Goal: Information Seeking & Learning: Learn about a topic

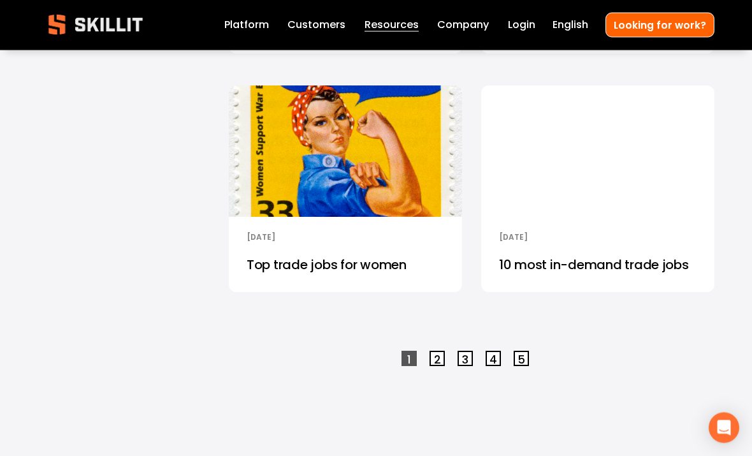
scroll to position [2519, 0]
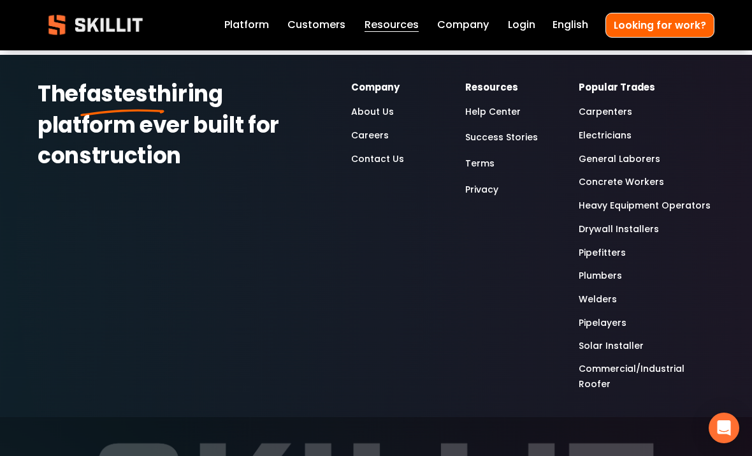
scroll to position [4318, 0]
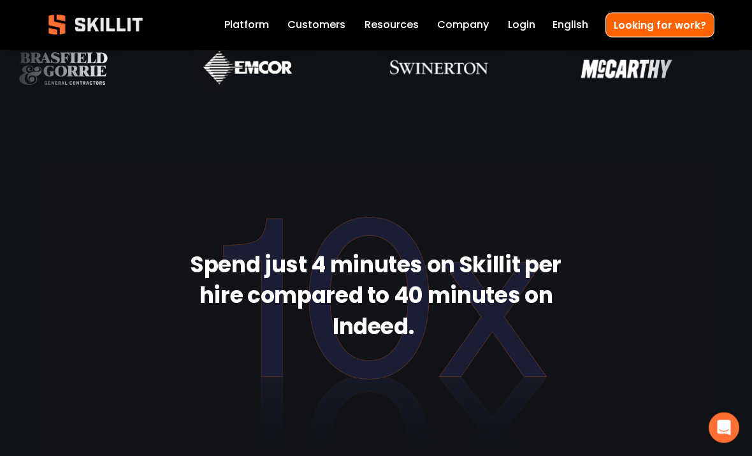
scroll to position [817, 0]
click at [251, 31] on link "Platform" at bounding box center [246, 26] width 45 height 18
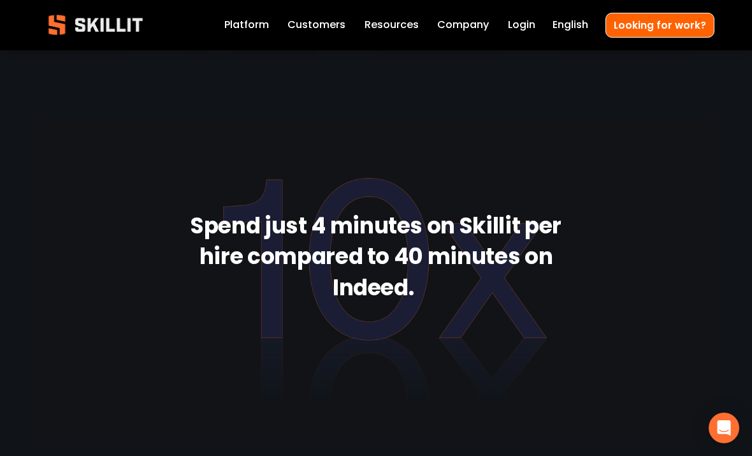
click at [334, 26] on link "Customers" at bounding box center [316, 26] width 58 height 18
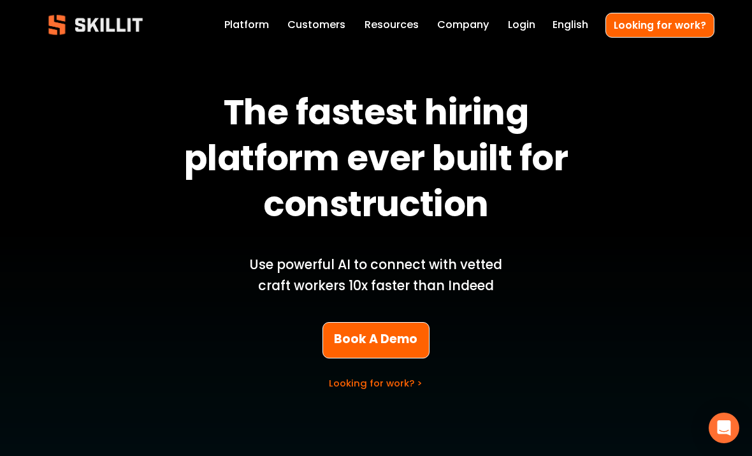
scroll to position [0, 0]
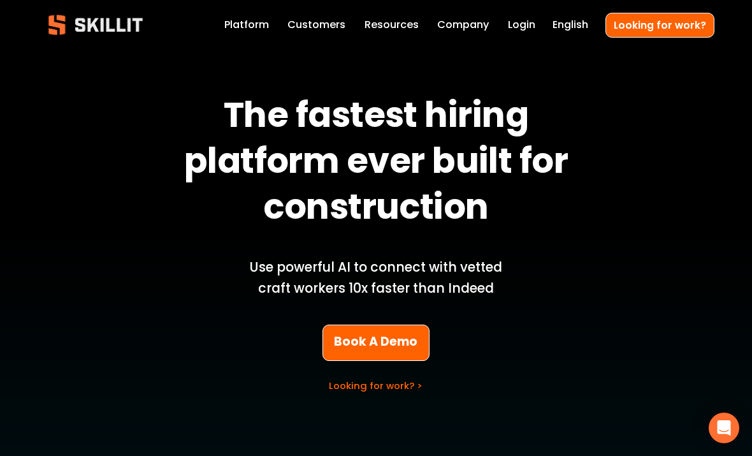
click at [478, 25] on link "Company" at bounding box center [463, 26] width 52 height 18
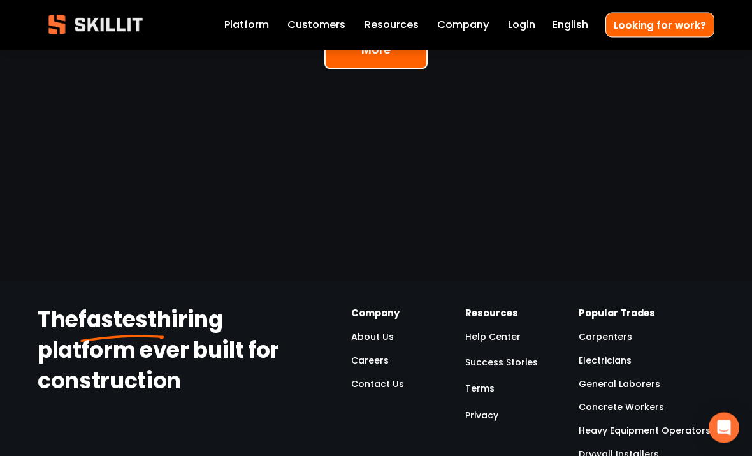
scroll to position [3856, 0]
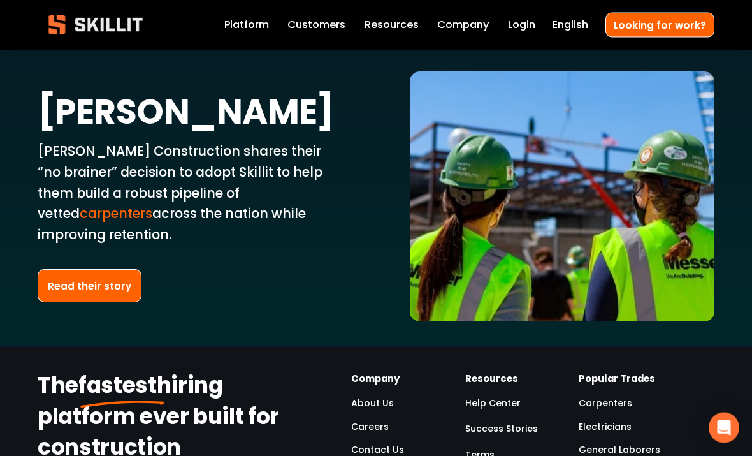
scroll to position [2711, 0]
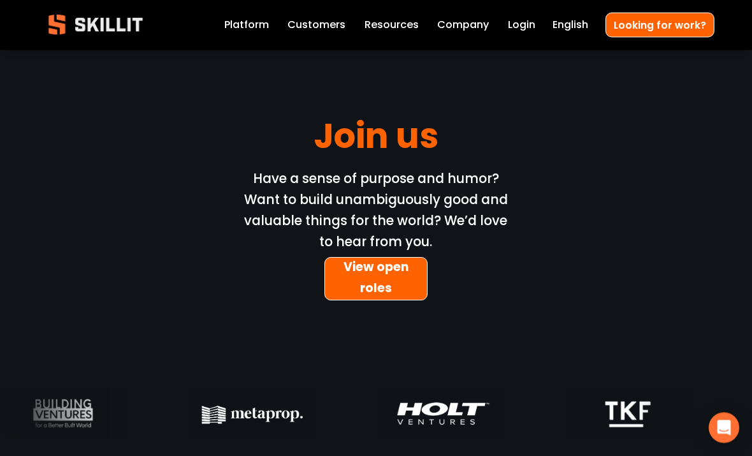
scroll to position [3777, 0]
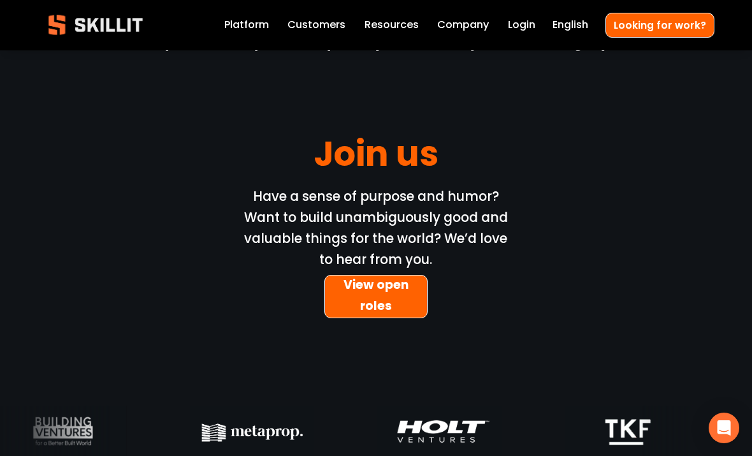
click at [681, 17] on link "Looking for work?" at bounding box center [659, 25] width 109 height 25
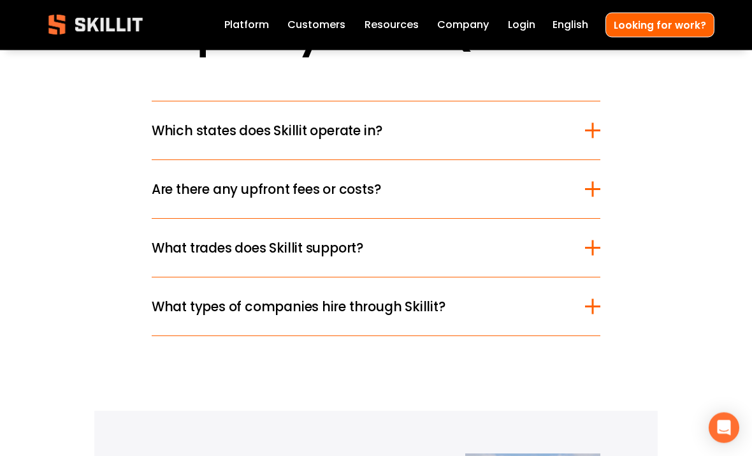
scroll to position [1598, 0]
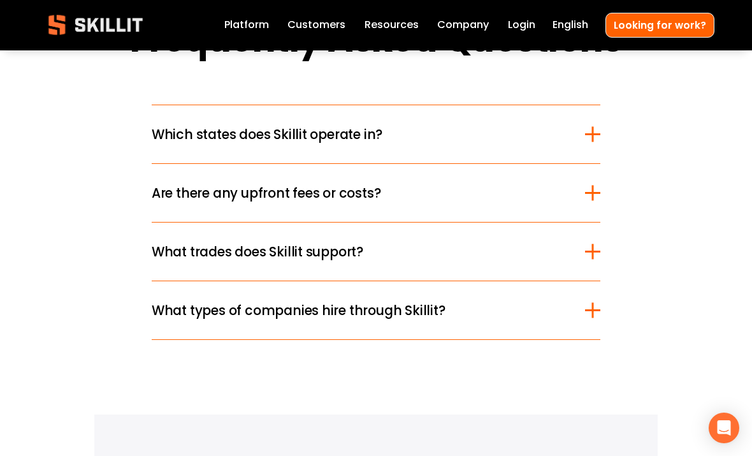
click at [207, 140] on span "Which states does Skillit operate in?" at bounding box center [368, 134] width 433 height 20
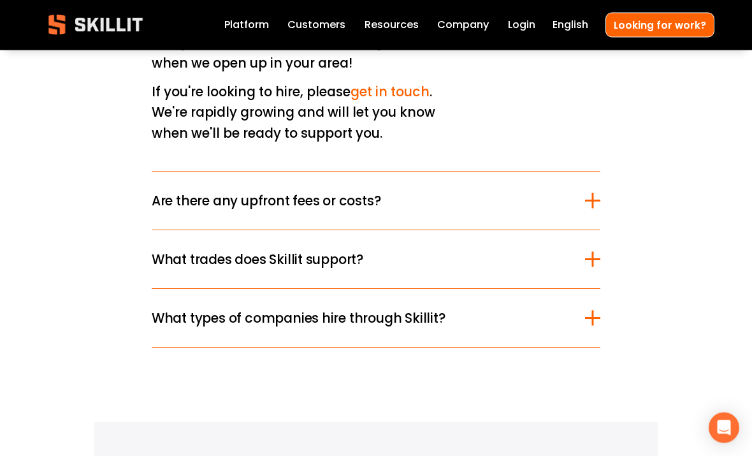
scroll to position [1953, 0]
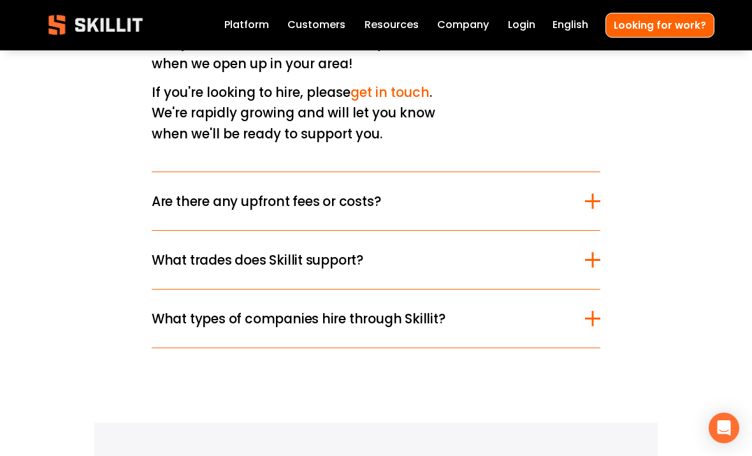
click at [595, 196] on button "Are there any upfront fees or costs?" at bounding box center [376, 201] width 448 height 58
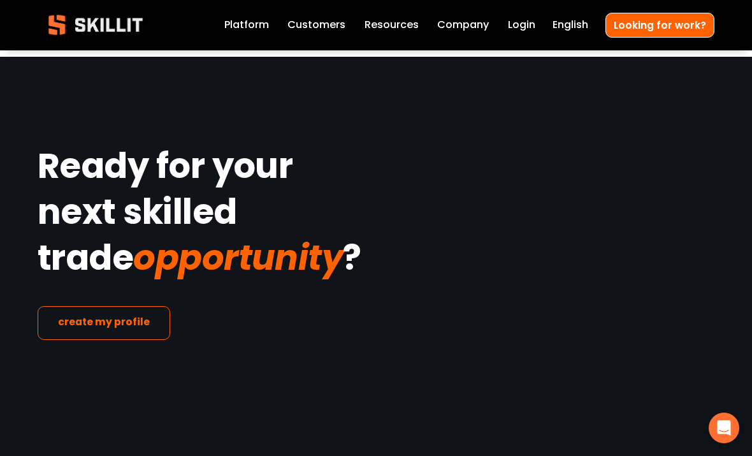
scroll to position [2317, 0]
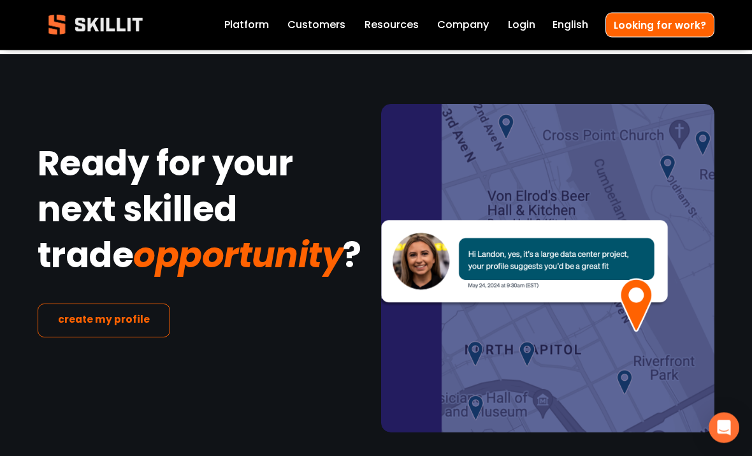
click at [245, 31] on link "Platform" at bounding box center [246, 26] width 45 height 18
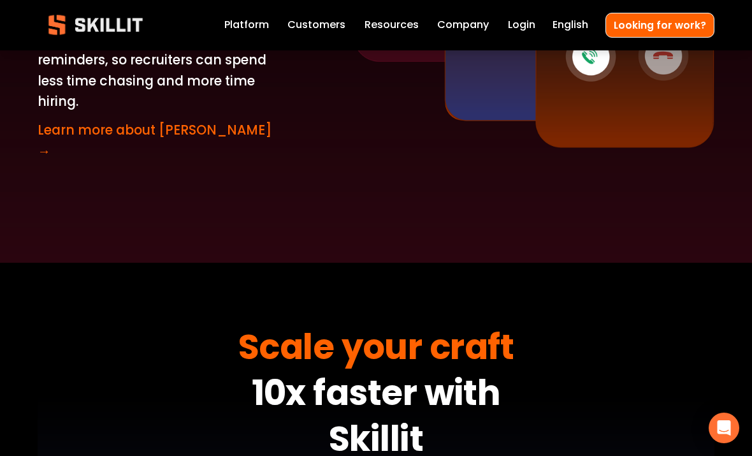
scroll to position [3128, 0]
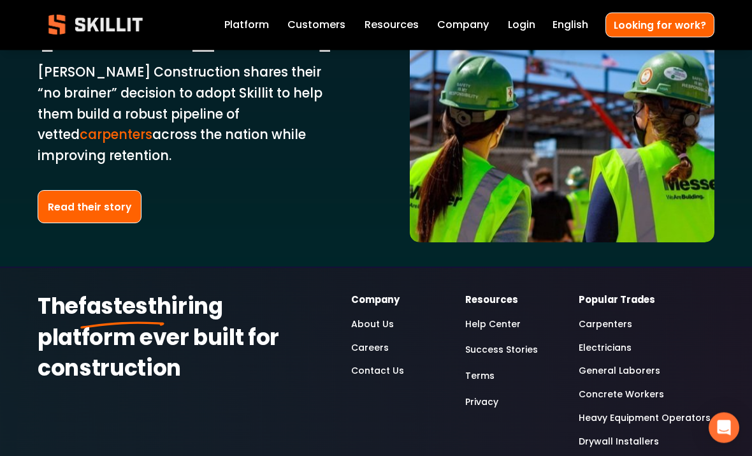
scroll to position [2794, 0]
click at [85, 190] on link "Read their story" at bounding box center [90, 207] width 104 height 34
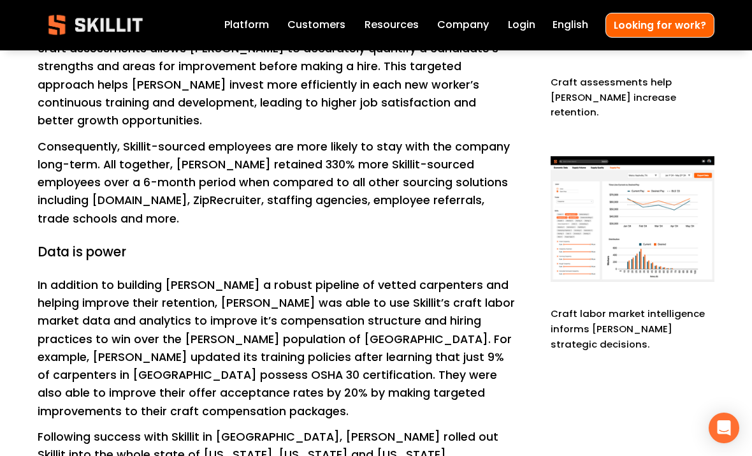
scroll to position [1574, 0]
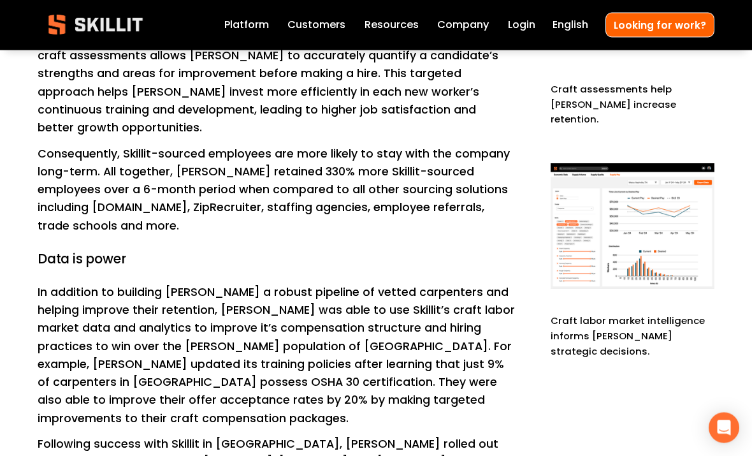
click at [465, 23] on link "Company" at bounding box center [463, 26] width 52 height 18
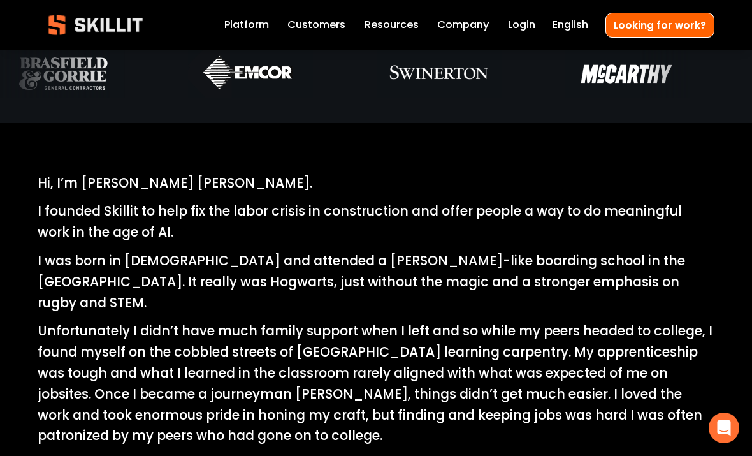
scroll to position [408, 0]
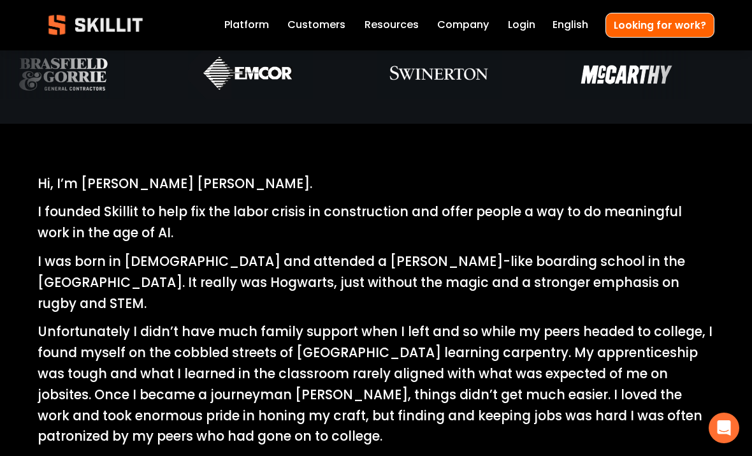
click at [468, 34] on link "Company" at bounding box center [463, 26] width 52 height 18
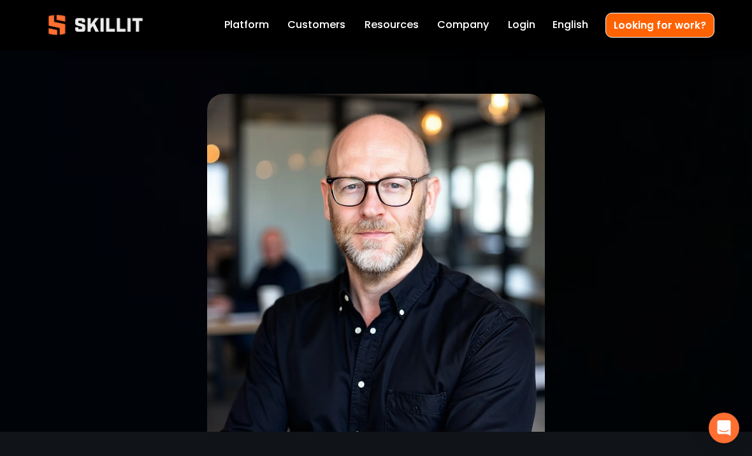
click at [677, 19] on link "Looking for work?" at bounding box center [659, 25] width 109 height 25
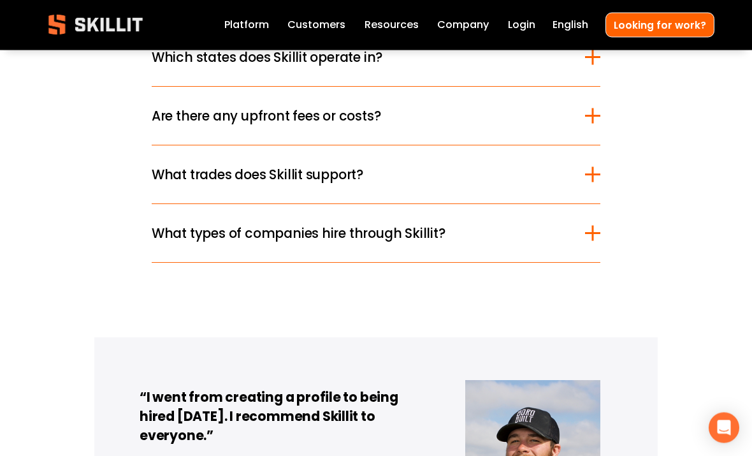
scroll to position [1675, 0]
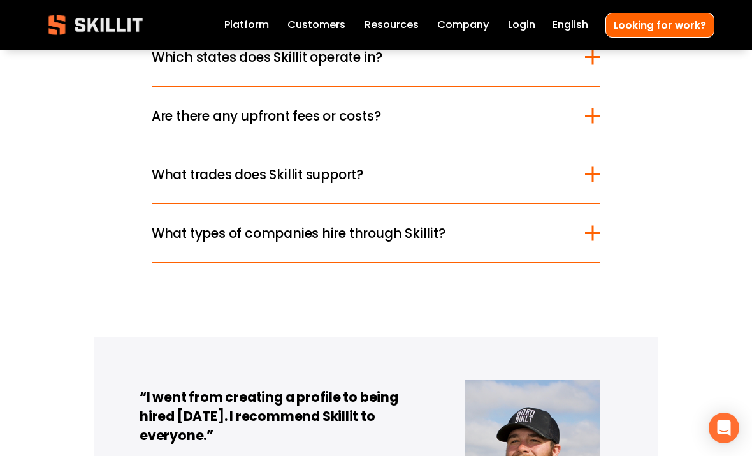
click at [186, 126] on span "Are there any upfront fees or costs?" at bounding box center [368, 116] width 433 height 20
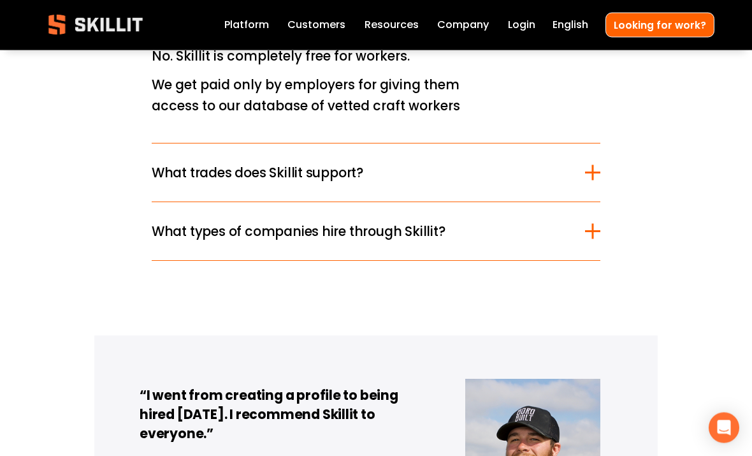
scroll to position [1792, 0]
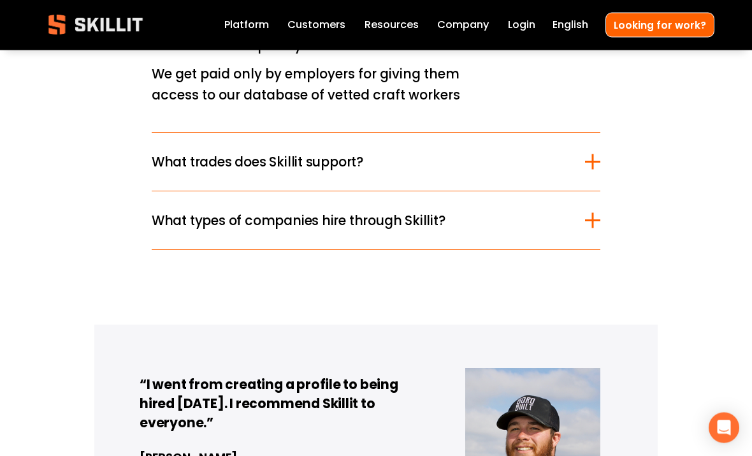
click at [664, 203] on div "Frequently Asked Questions Which states does Skillit operate in? Right now, Ski…" at bounding box center [376, 38] width 752 height 426
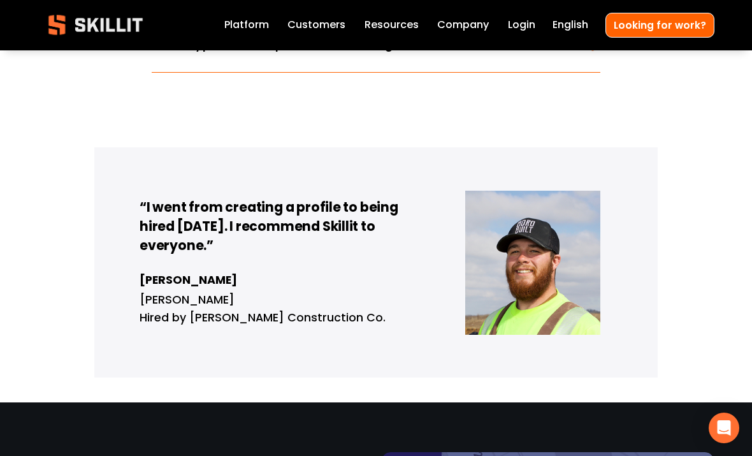
scroll to position [1969, 0]
